Goal: Check status

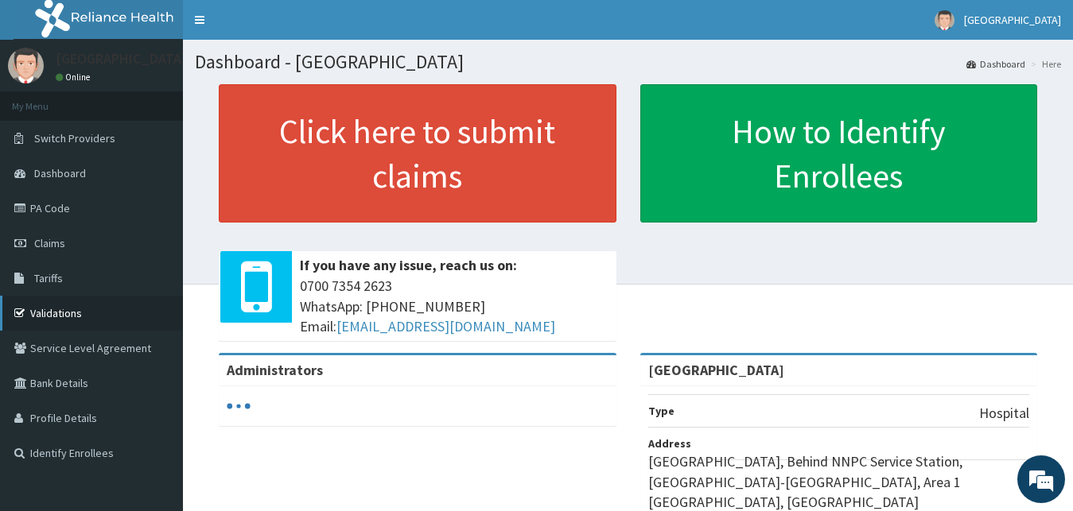
click at [115, 313] on link "Validations" at bounding box center [91, 313] width 183 height 35
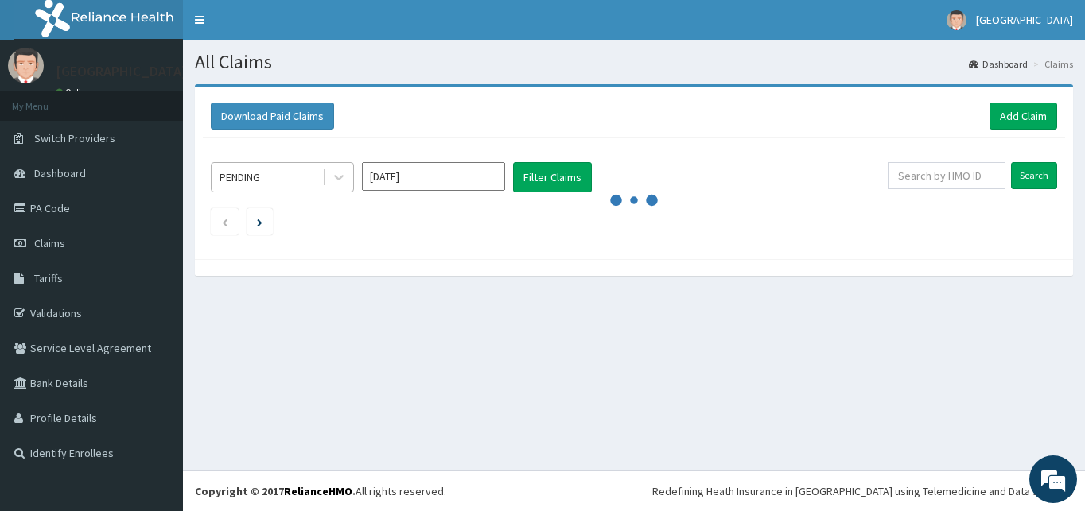
click at [269, 176] on div "PENDING" at bounding box center [267, 177] width 111 height 25
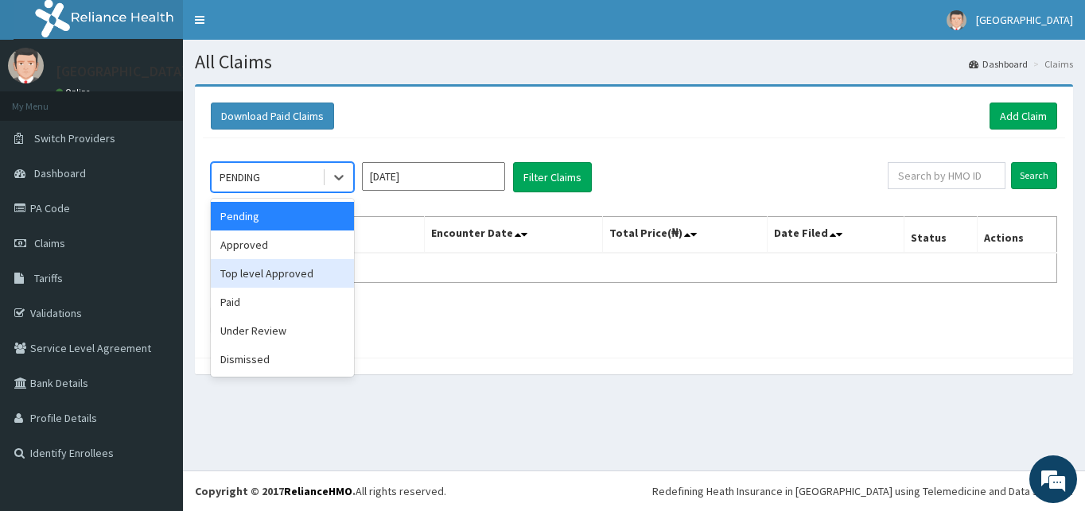
click at [250, 276] on div "Top level Approved" at bounding box center [282, 273] width 143 height 29
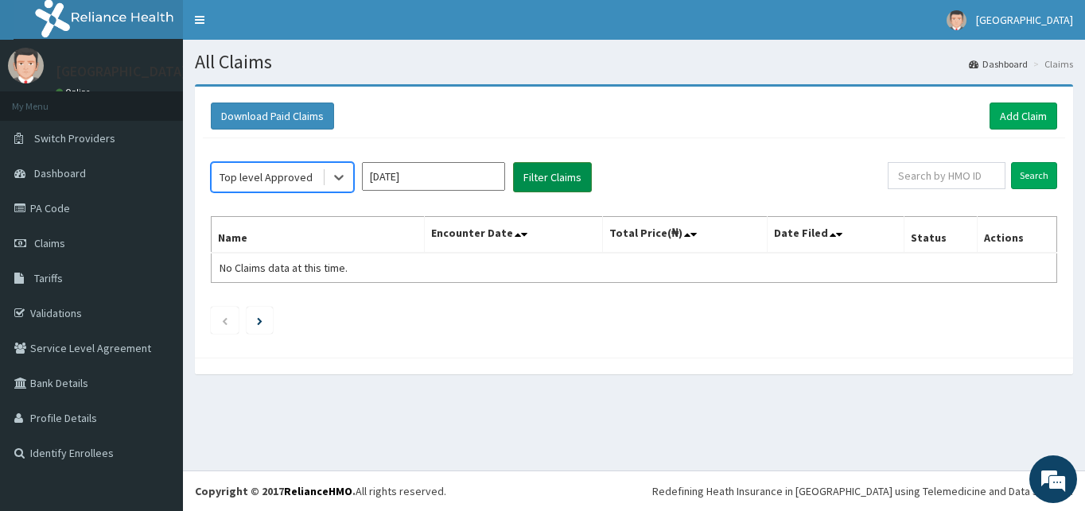
click at [529, 169] on button "Filter Claims" at bounding box center [552, 177] width 79 height 30
